Goal: Transaction & Acquisition: Obtain resource

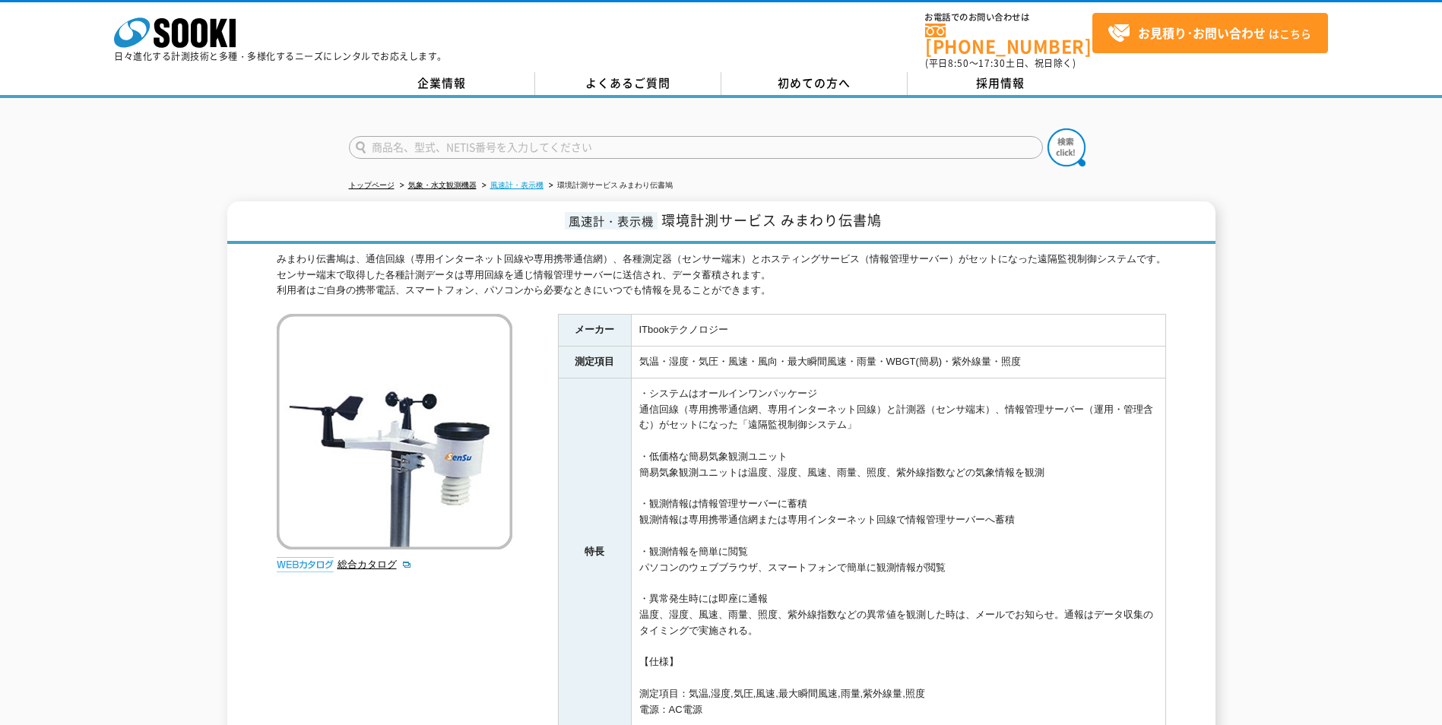
click at [502, 181] on link "風速計・表示機" at bounding box center [516, 185] width 53 height 8
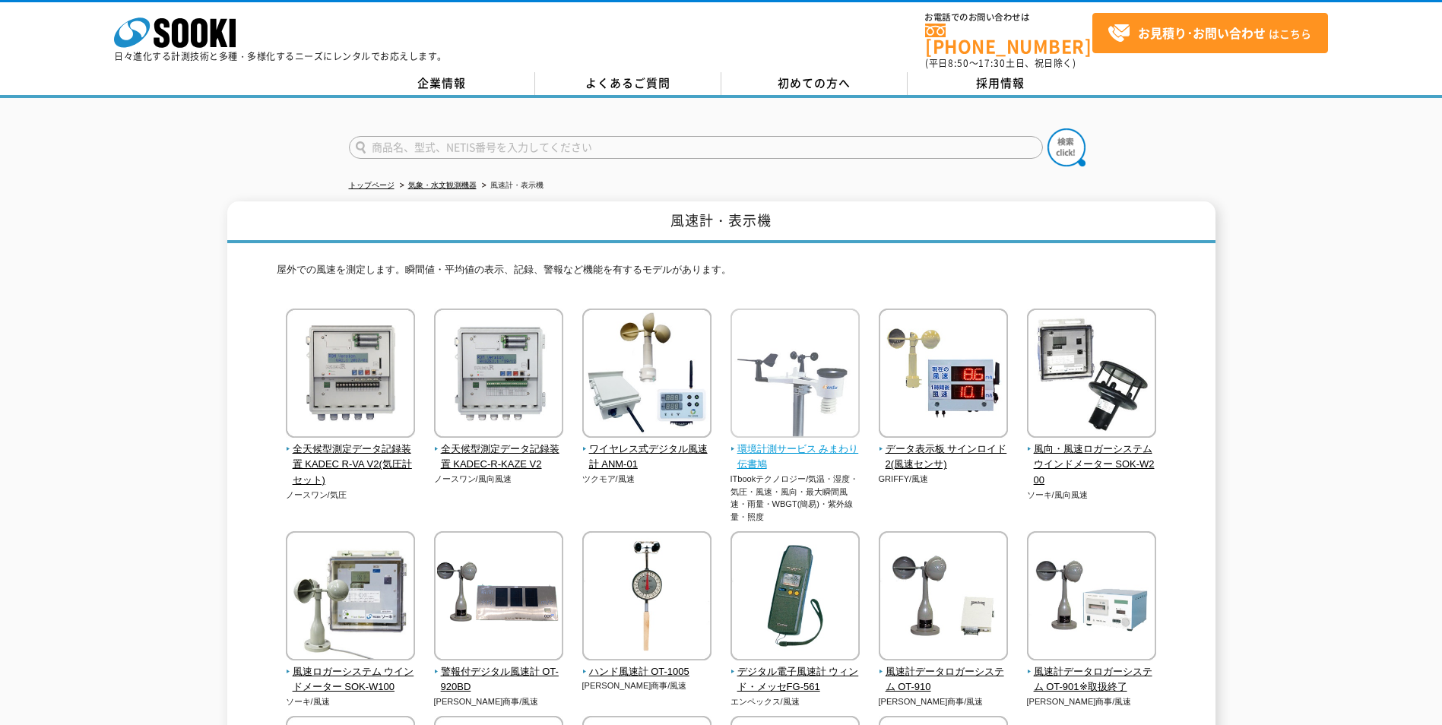
click at [792, 442] on span "環境計測サービス みまわり伝書鳩" at bounding box center [796, 458] width 130 height 32
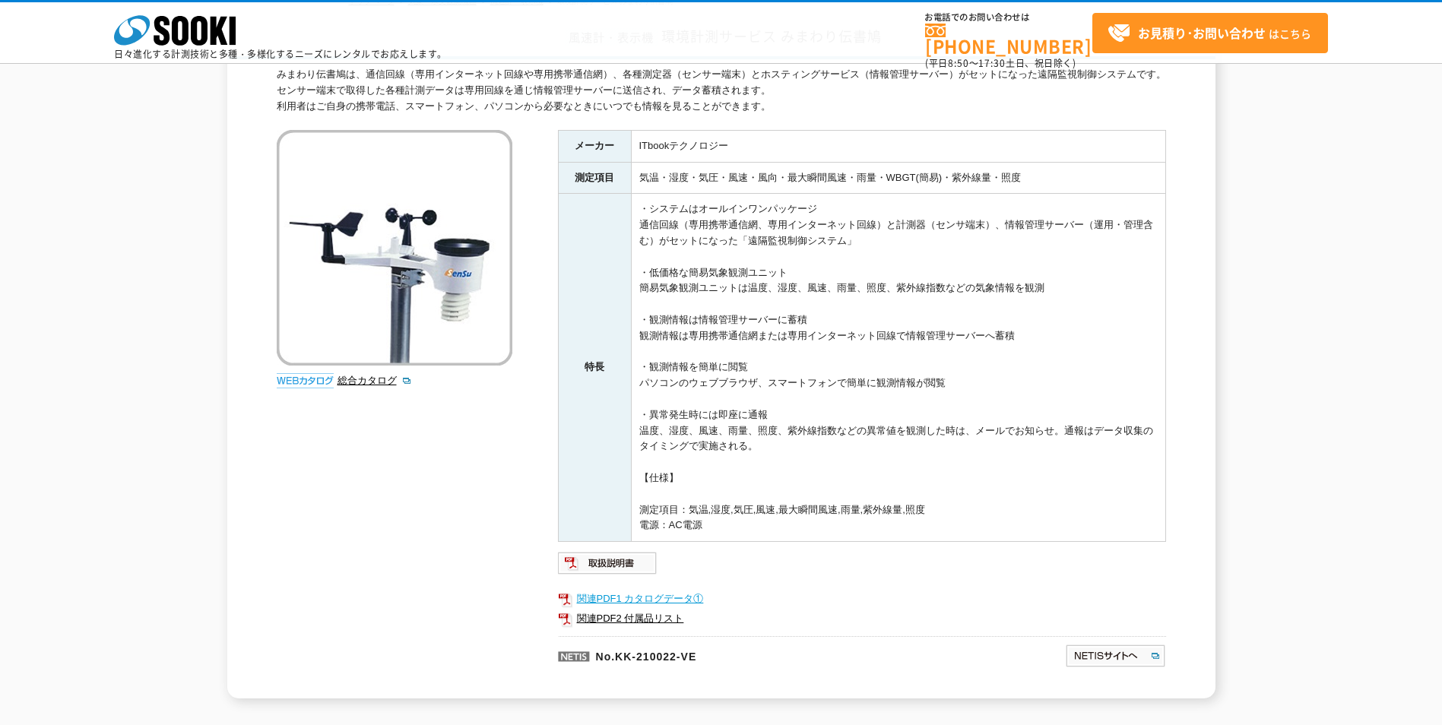
scroll to position [304, 0]
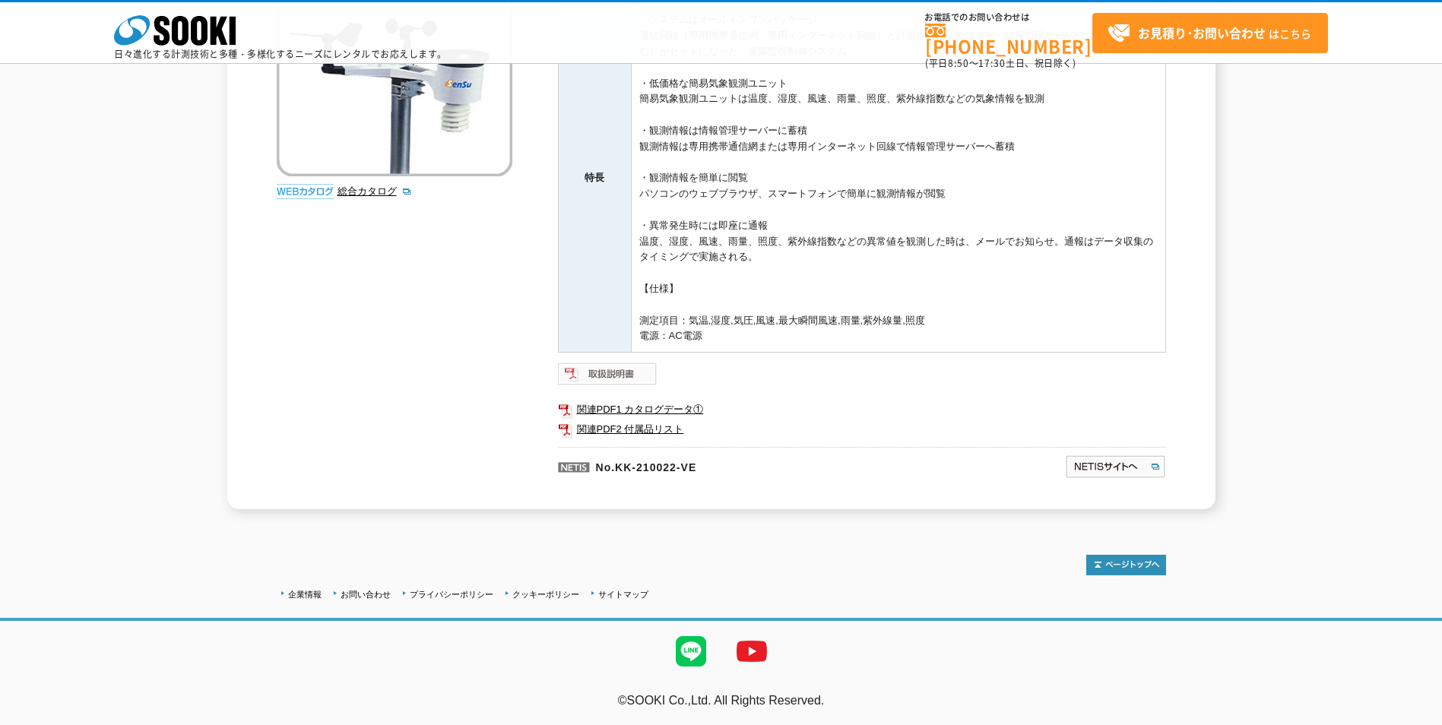
click at [620, 373] on img at bounding box center [608, 374] width 100 height 24
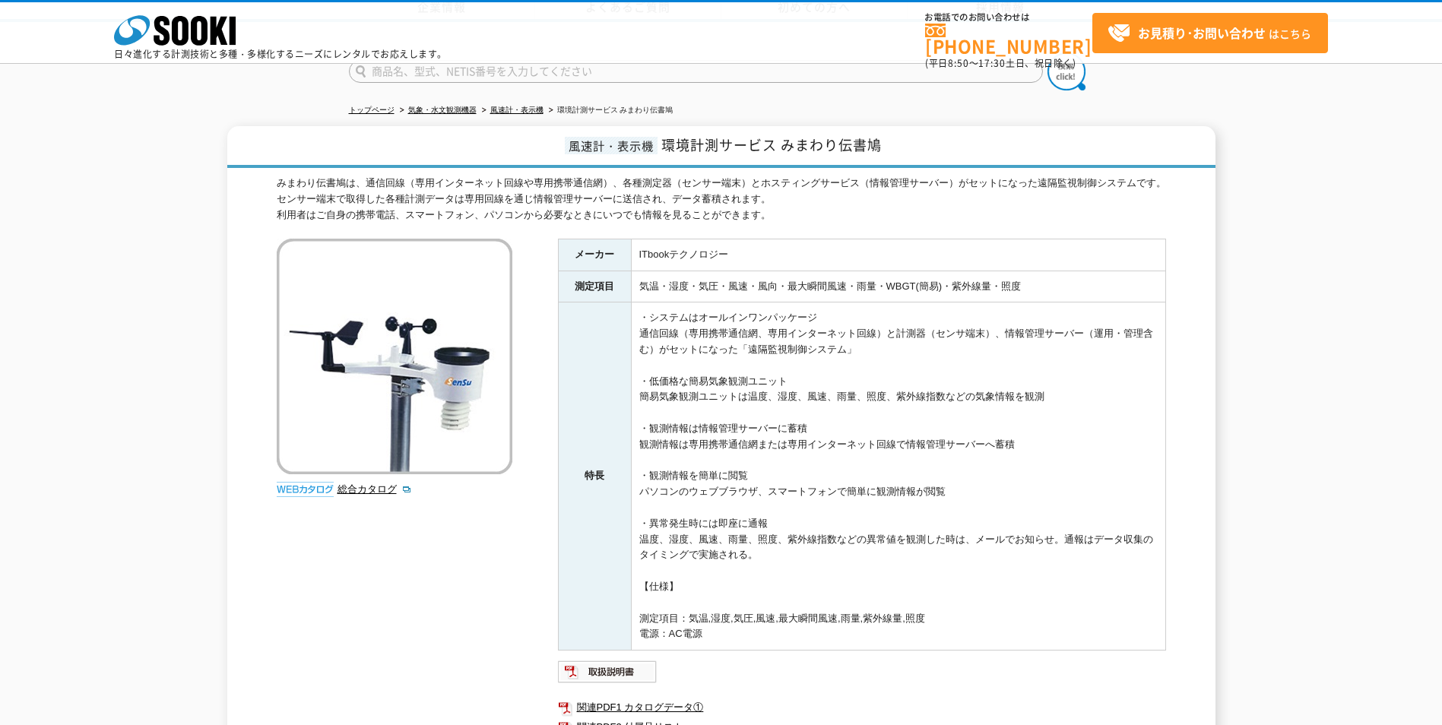
scroll to position [0, 0]
